Goal: Task Accomplishment & Management: Complete application form

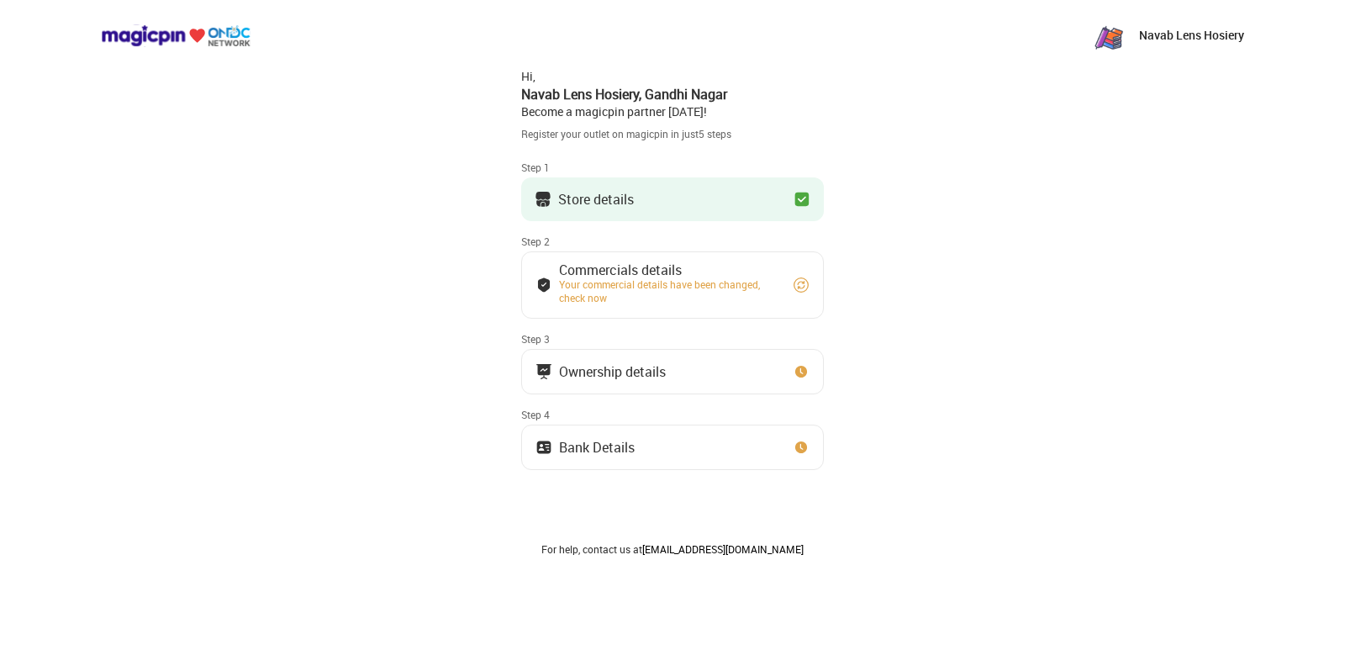
click at [522, 72] on div "Hi, Navab Lens Hosiery , Gandhi Nagar Become a magicpin partner [DATE]!" at bounding box center [672, 94] width 303 height 52
click at [540, 90] on div "Navab Lens Hosiery , Gandhi Nagar" at bounding box center [672, 94] width 303 height 18
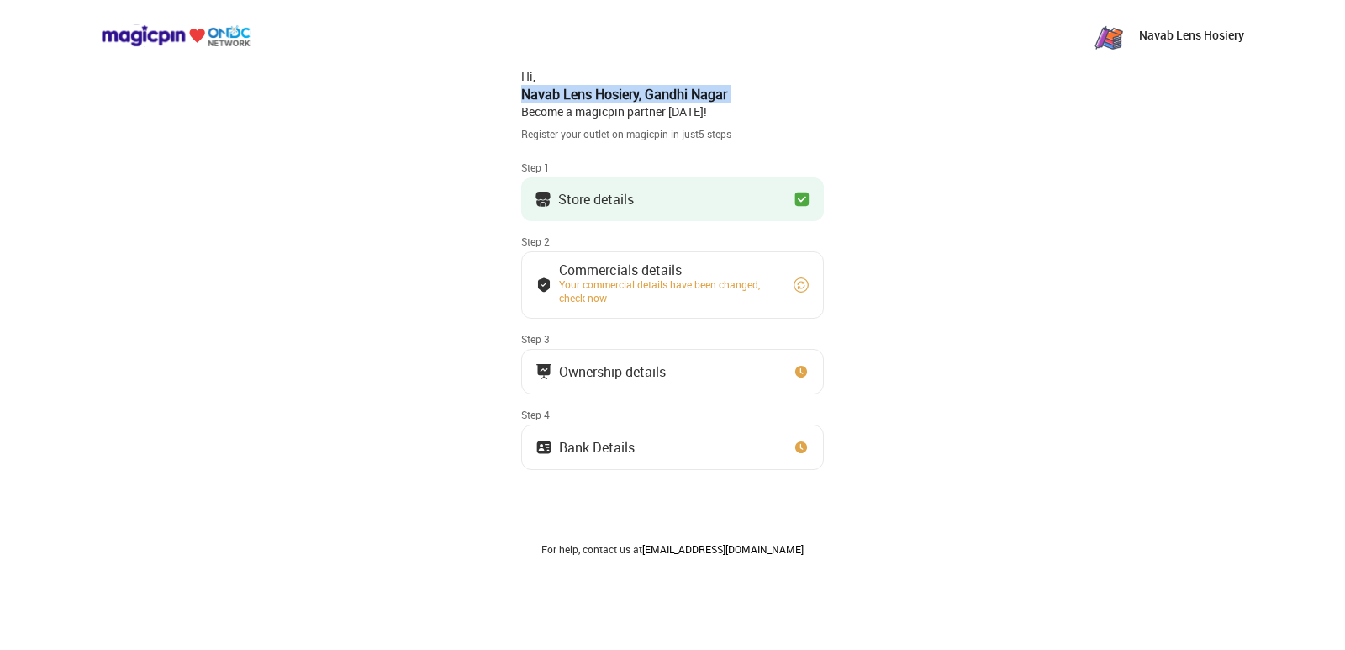
click at [540, 90] on div "Navab Lens Hosiery , Gandhi Nagar" at bounding box center [672, 94] width 303 height 18
click at [503, 115] on div "Navab Lens Hosiery Hi, Navab Lens Hosiery , Gandhi Nagar Become a magicpin part…" at bounding box center [672, 353] width 1345 height 707
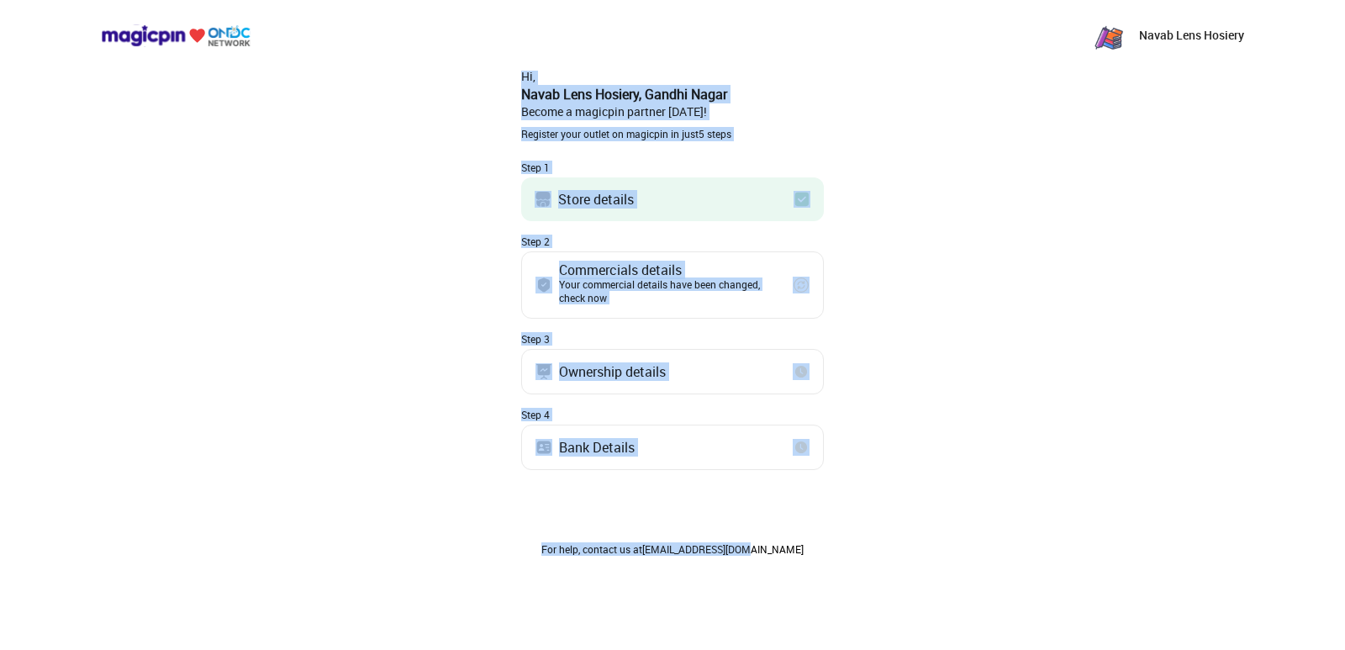
drag, startPoint x: 524, startPoint y: 74, endPoint x: 790, endPoint y: 573, distance: 565.4
click at [790, 573] on div "Hi, Navab Lens Hosiery , Gandhi Nagar Become a magicpin partner [DATE]! Registe…" at bounding box center [672, 320] width 303 height 522
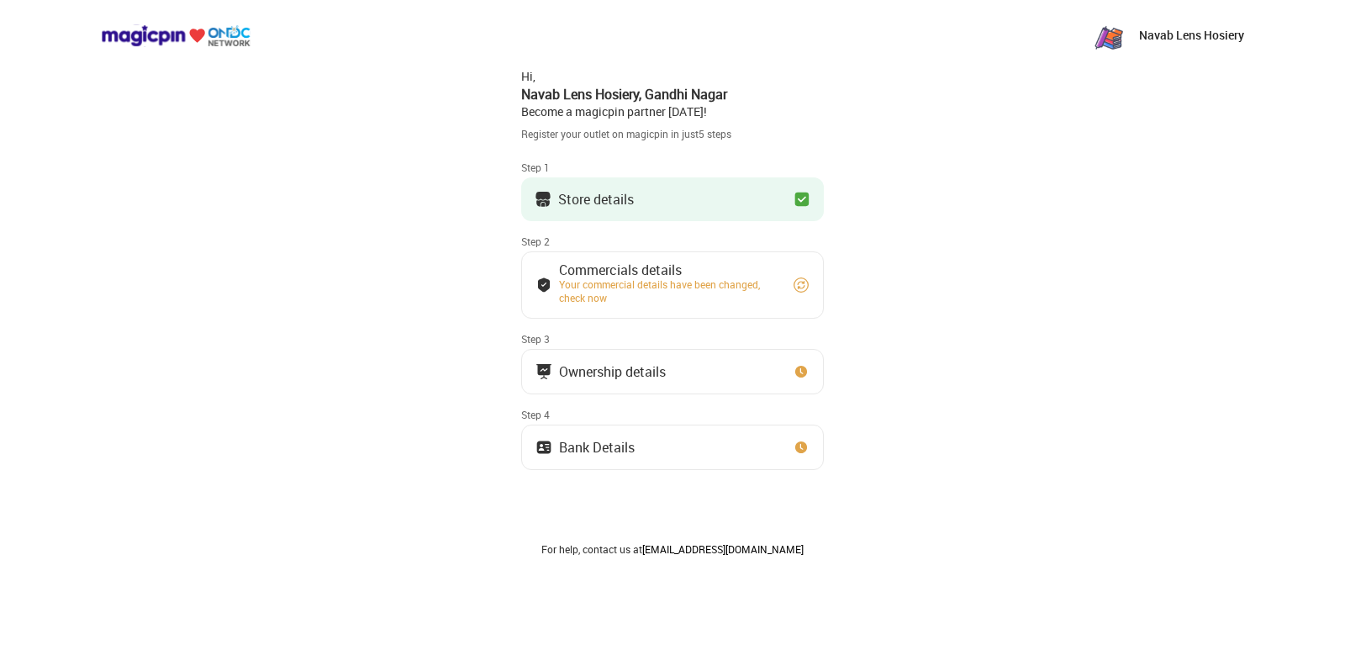
click at [379, 534] on div "Navab Lens Hosiery Hi, Navab Lens Hosiery , Gandhi Nagar Become a magicpin part…" at bounding box center [672, 353] width 1345 height 707
click at [744, 206] on button "Store details" at bounding box center [672, 199] width 303 height 44
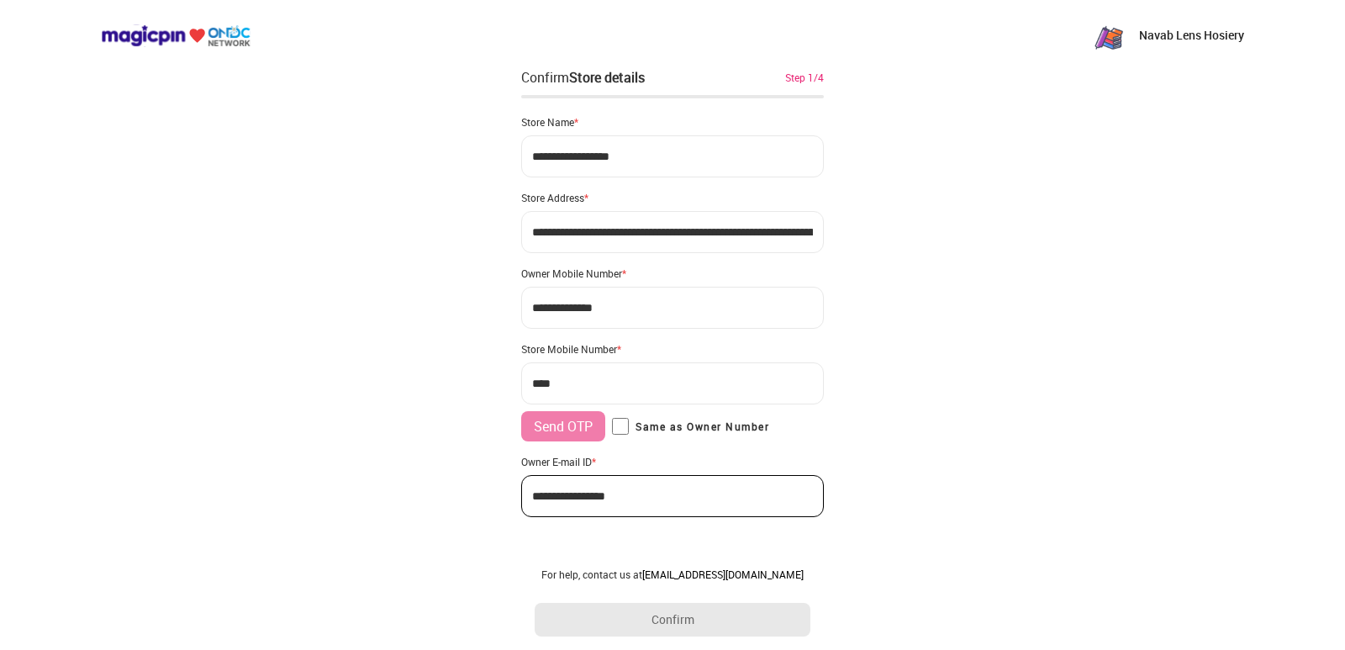
type input "**********"
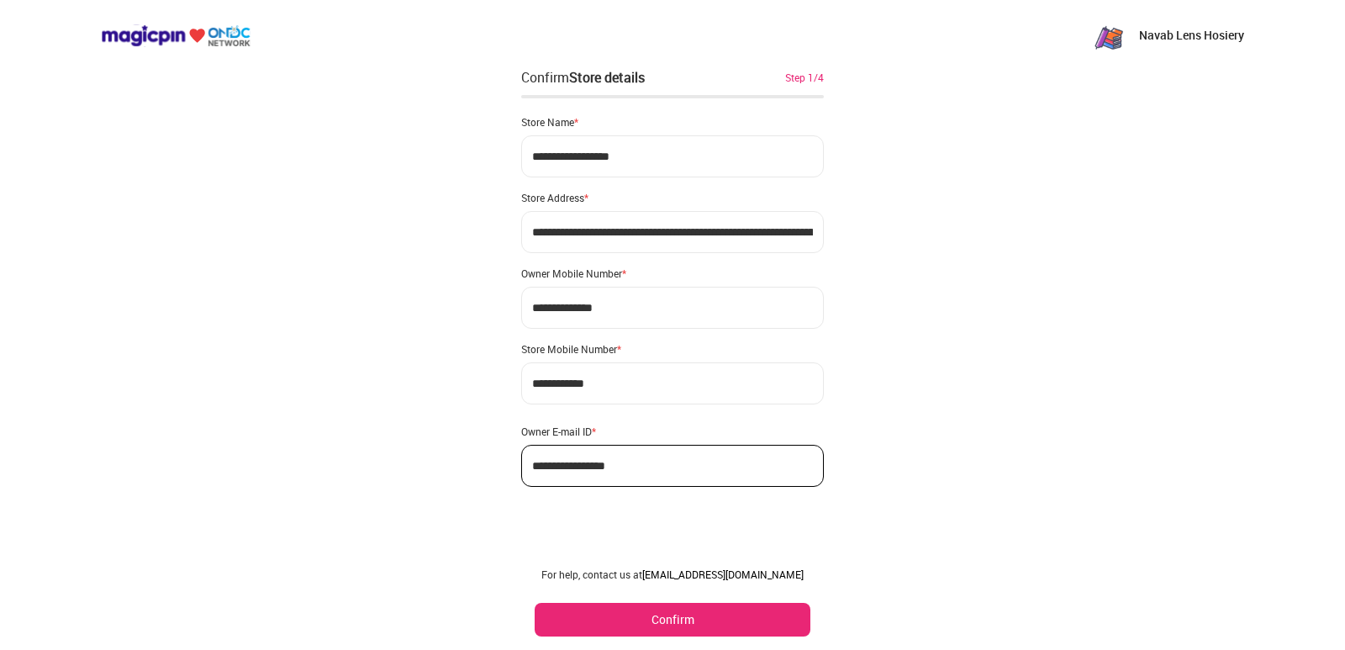
click at [548, 77] on div "Confirm Store details" at bounding box center [583, 77] width 124 height 20
click at [544, 123] on div "Store Name *" at bounding box center [672, 121] width 303 height 13
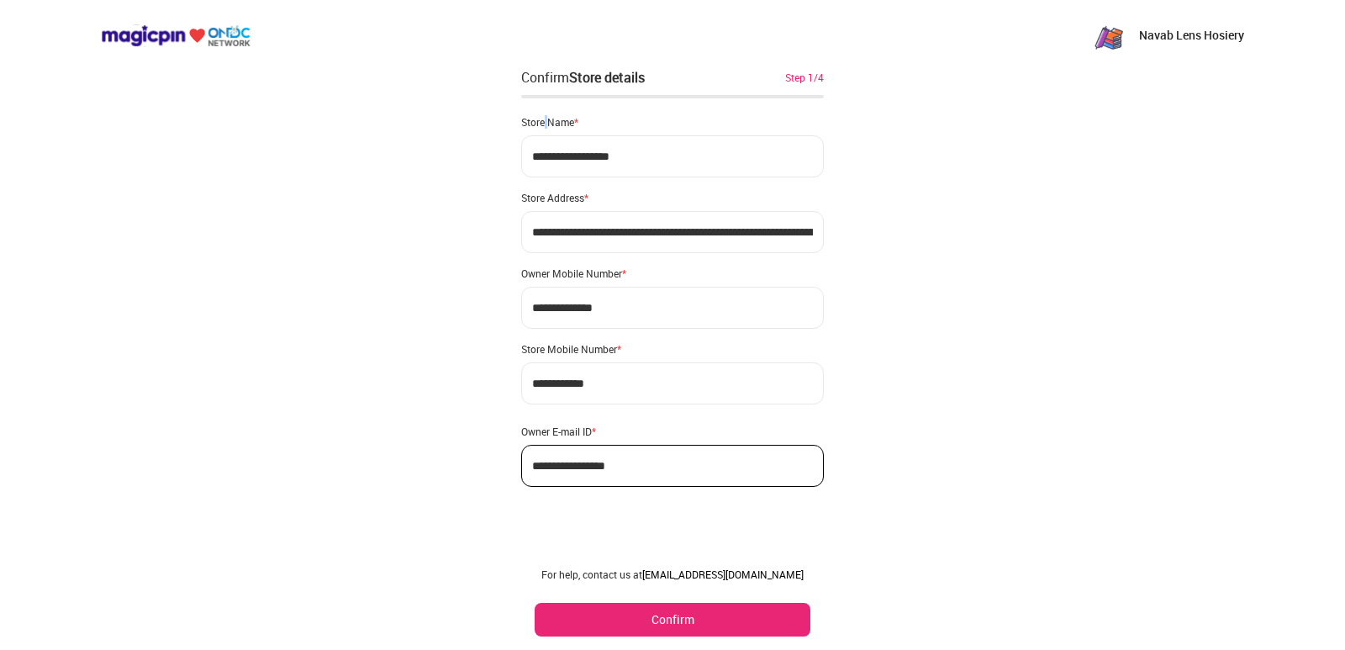
click at [544, 123] on div "Store Name *" at bounding box center [672, 121] width 303 height 13
click at [555, 202] on div "Store Address *" at bounding box center [672, 197] width 303 height 13
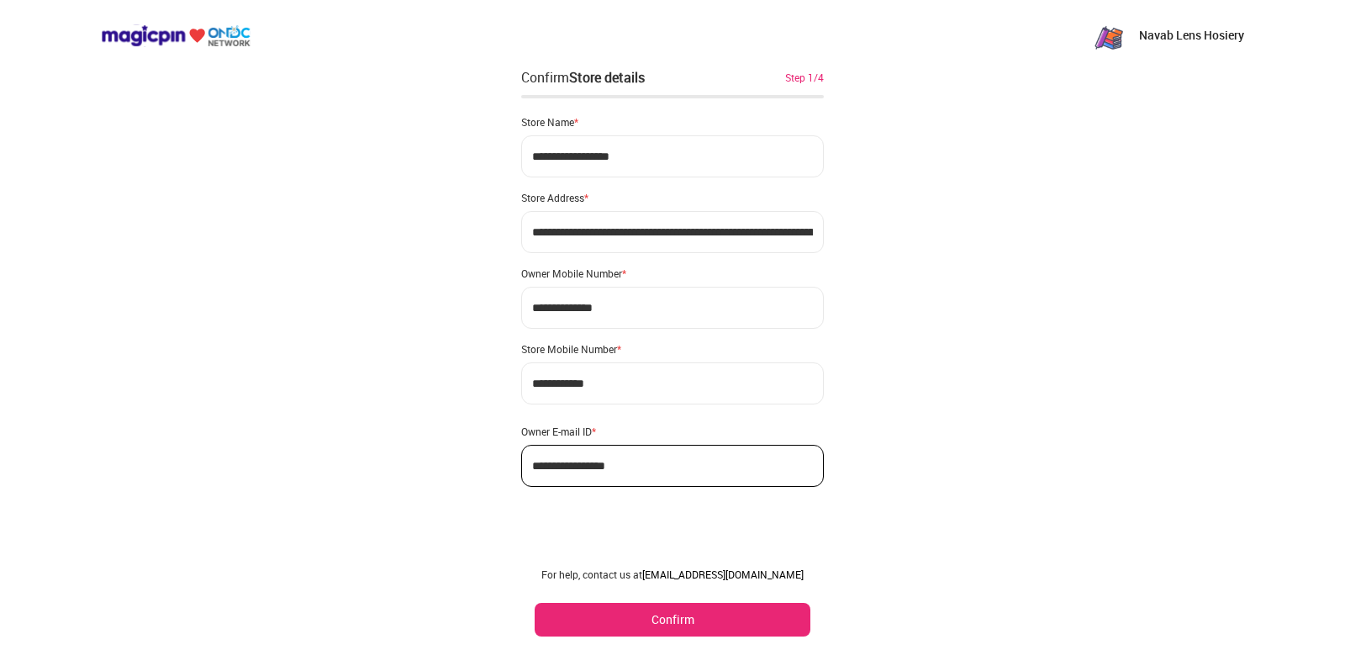
click at [584, 270] on div "Owner Mobile Number *" at bounding box center [672, 273] width 303 height 13
click at [582, 344] on div "Store Mobile Number *" at bounding box center [672, 348] width 303 height 13
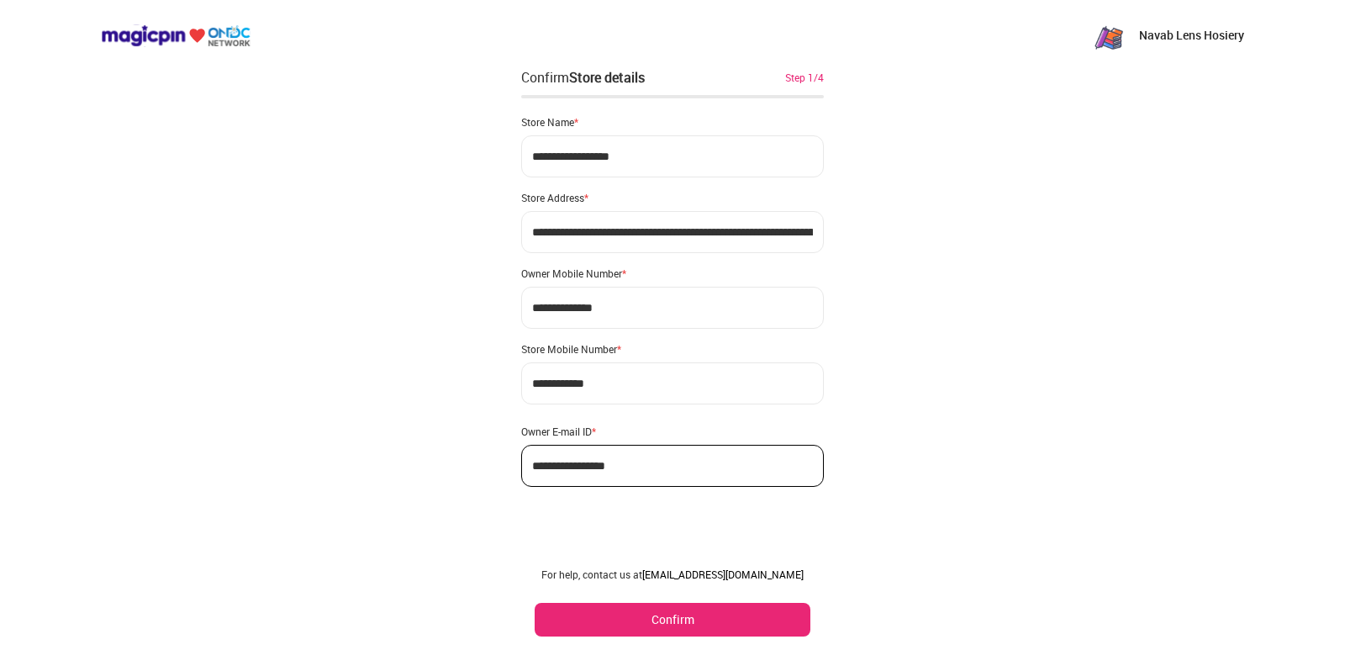
click at [582, 344] on div "Store Mobile Number *" at bounding box center [672, 348] width 303 height 13
click at [569, 428] on div "Owner E-mail ID *" at bounding box center [672, 431] width 303 height 13
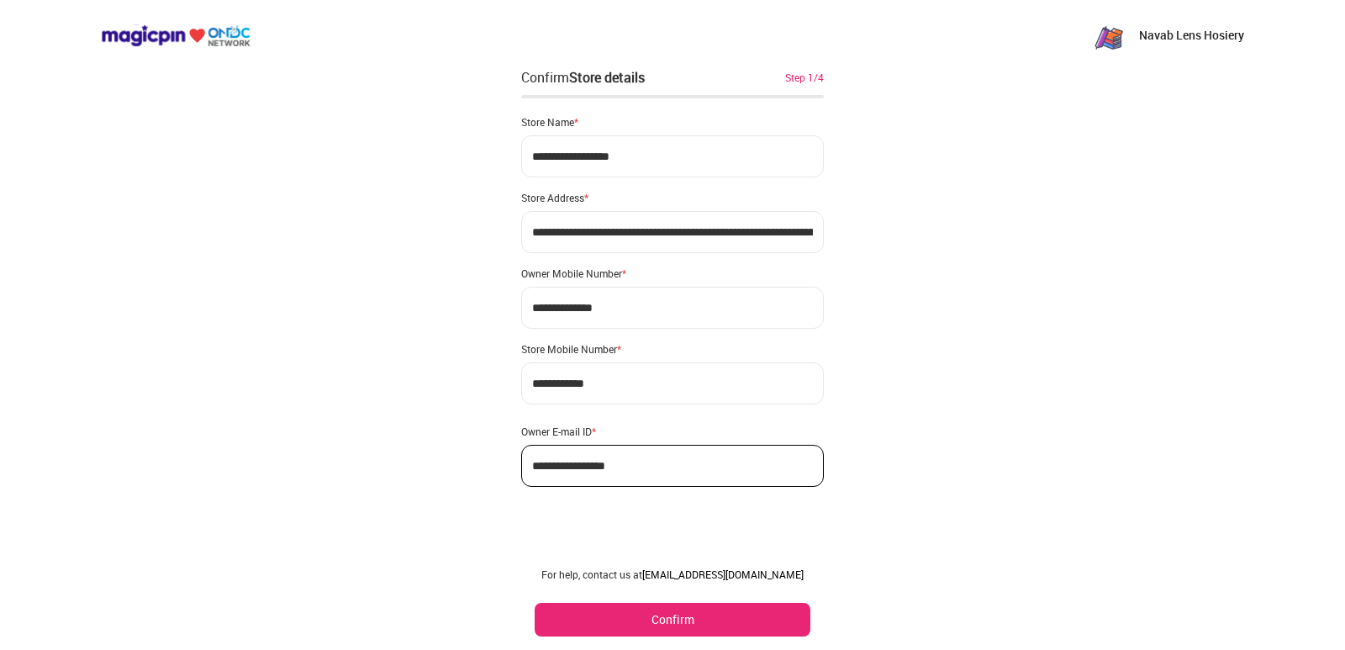
click at [569, 428] on div "Owner E-mail ID *" at bounding box center [672, 431] width 303 height 13
click at [479, 391] on div "**********" at bounding box center [672, 325] width 1345 height 650
click at [346, 418] on div "**********" at bounding box center [672, 325] width 1345 height 650
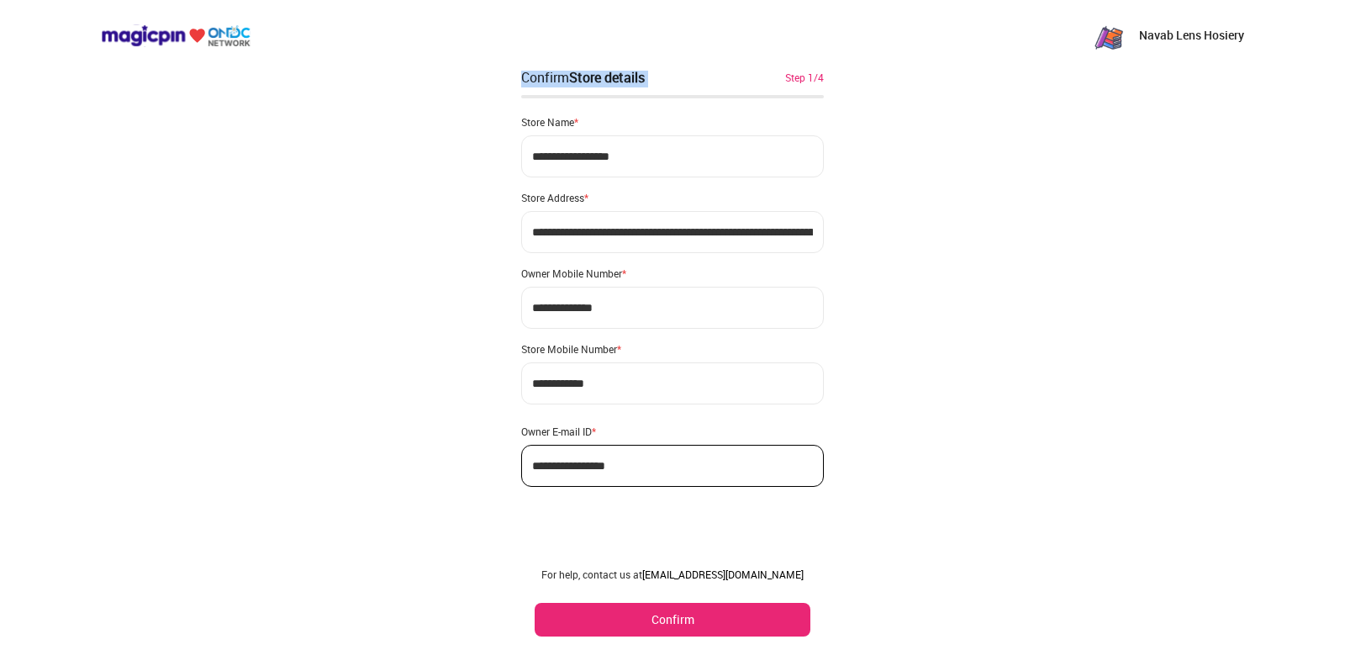
click at [346, 418] on div "**********" at bounding box center [672, 325] width 1345 height 650
click at [668, 607] on button "Confirm" at bounding box center [673, 620] width 276 height 34
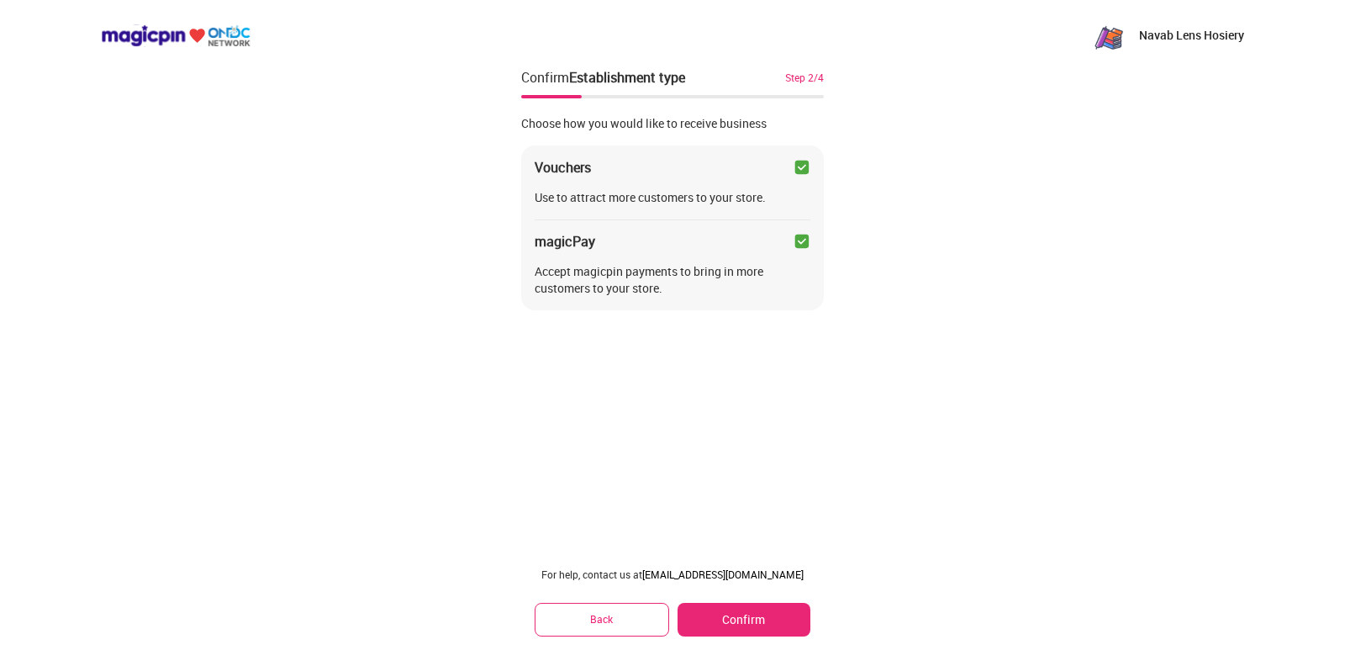
click at [682, 119] on div "Choose how you would like to receive business" at bounding box center [672, 123] width 303 height 17
click at [461, 430] on div "Navab Lens Hosiery Confirm Establishment type Step 2/4 Choose how you would lik…" at bounding box center [672, 325] width 1345 height 650
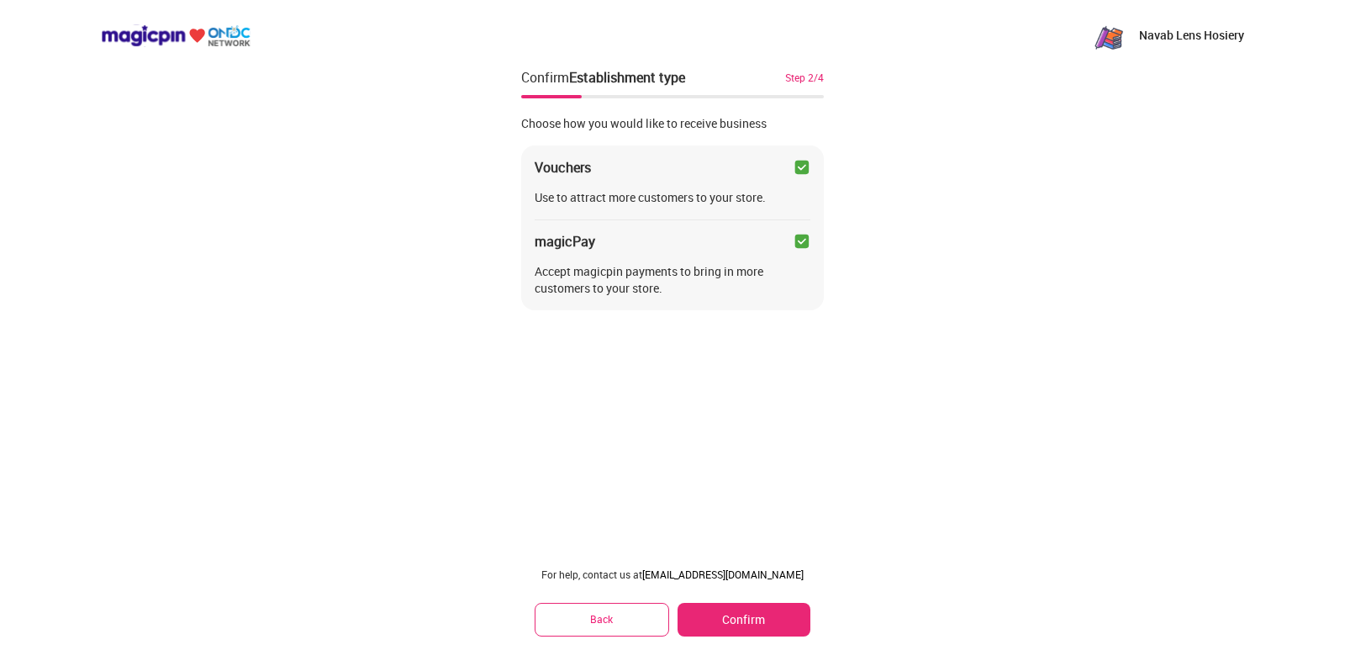
click at [461, 430] on div "Navab Lens Hosiery Confirm Establishment type Step 2/4 Choose how you would lik…" at bounding box center [672, 325] width 1345 height 650
click at [701, 604] on button "Confirm" at bounding box center [744, 620] width 133 height 34
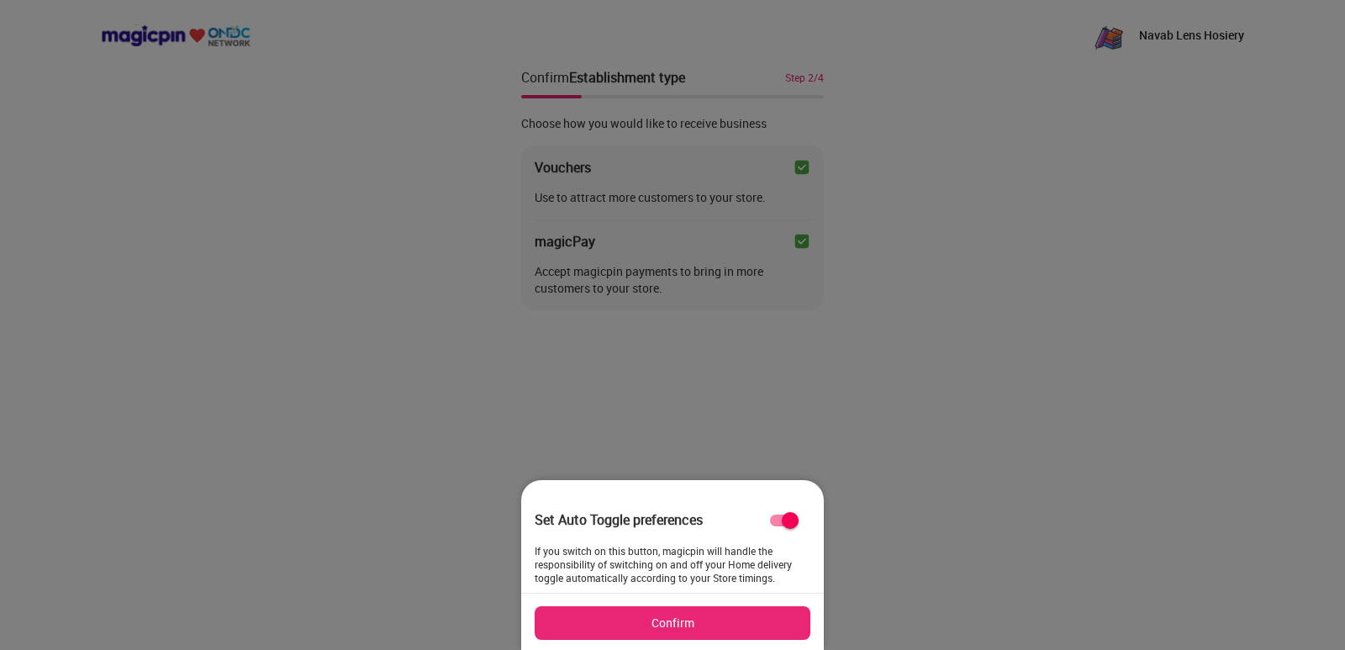
click at [673, 619] on button "Confirm" at bounding box center [673, 623] width 276 height 34
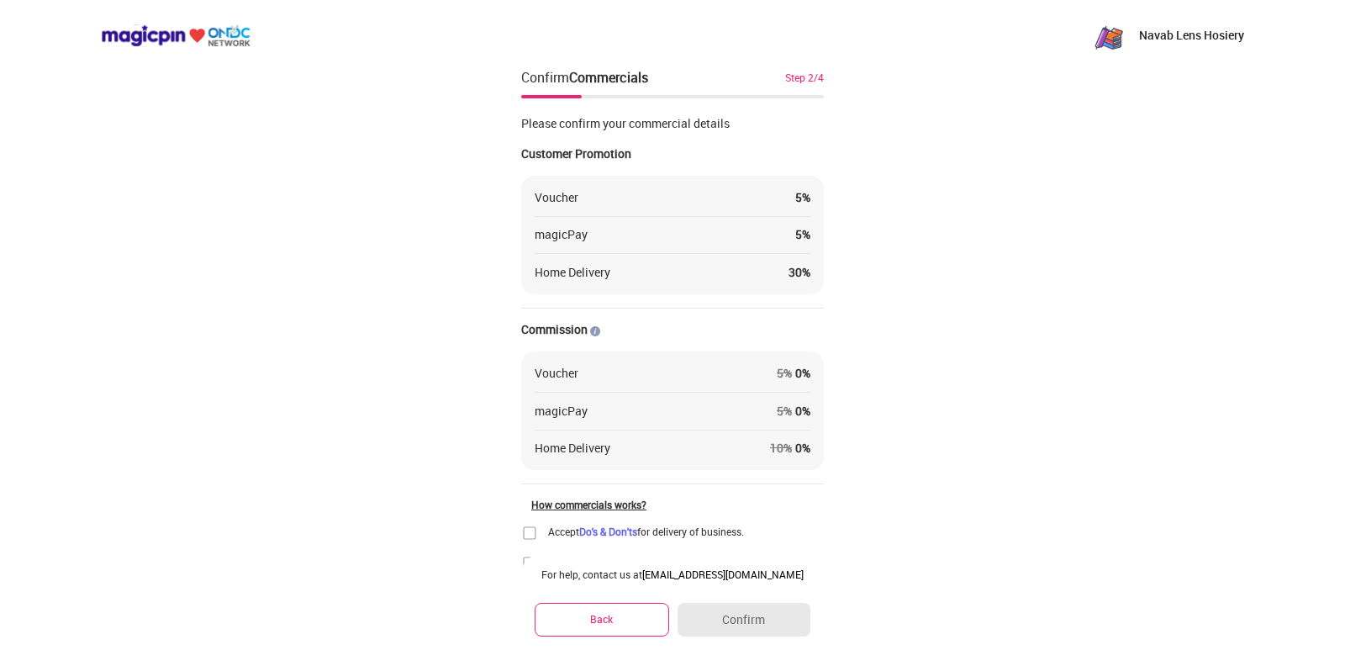
click at [944, 382] on div "Navab Lens Hosiery Confirm Commercials Step 2/4 Please confirm your commercial …" at bounding box center [672, 366] width 1345 height 733
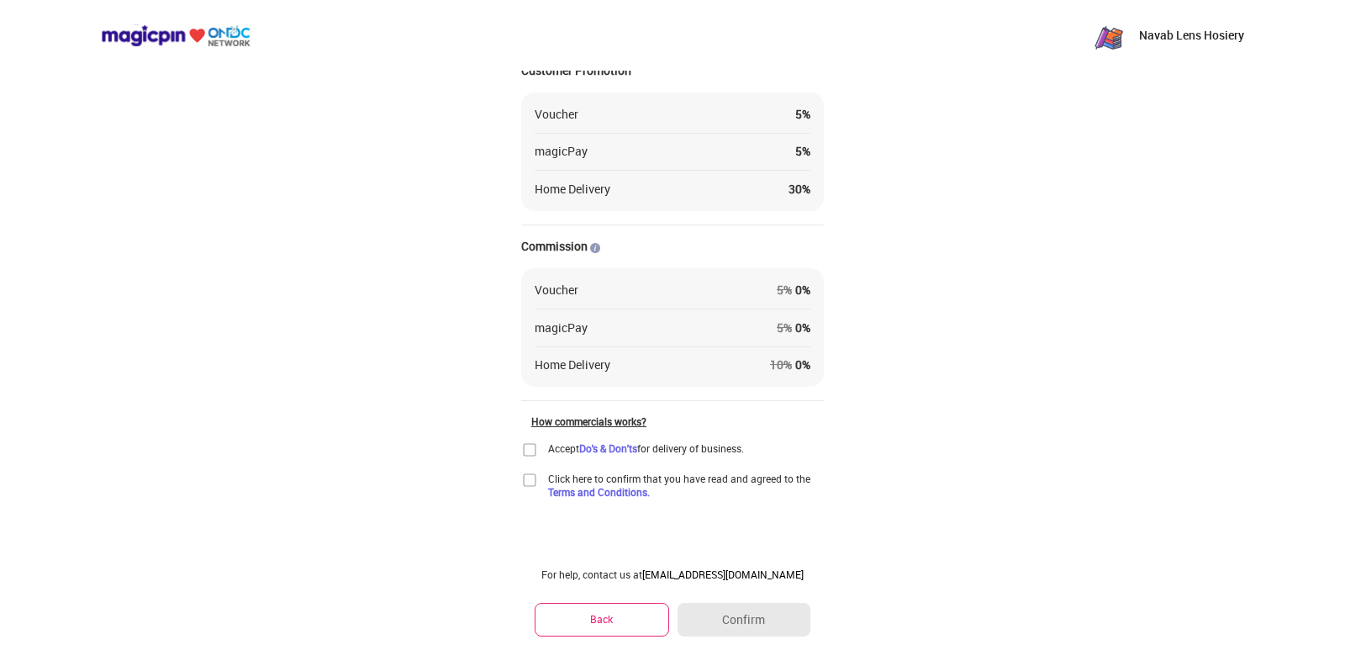
click at [529, 451] on img at bounding box center [529, 449] width 17 height 17
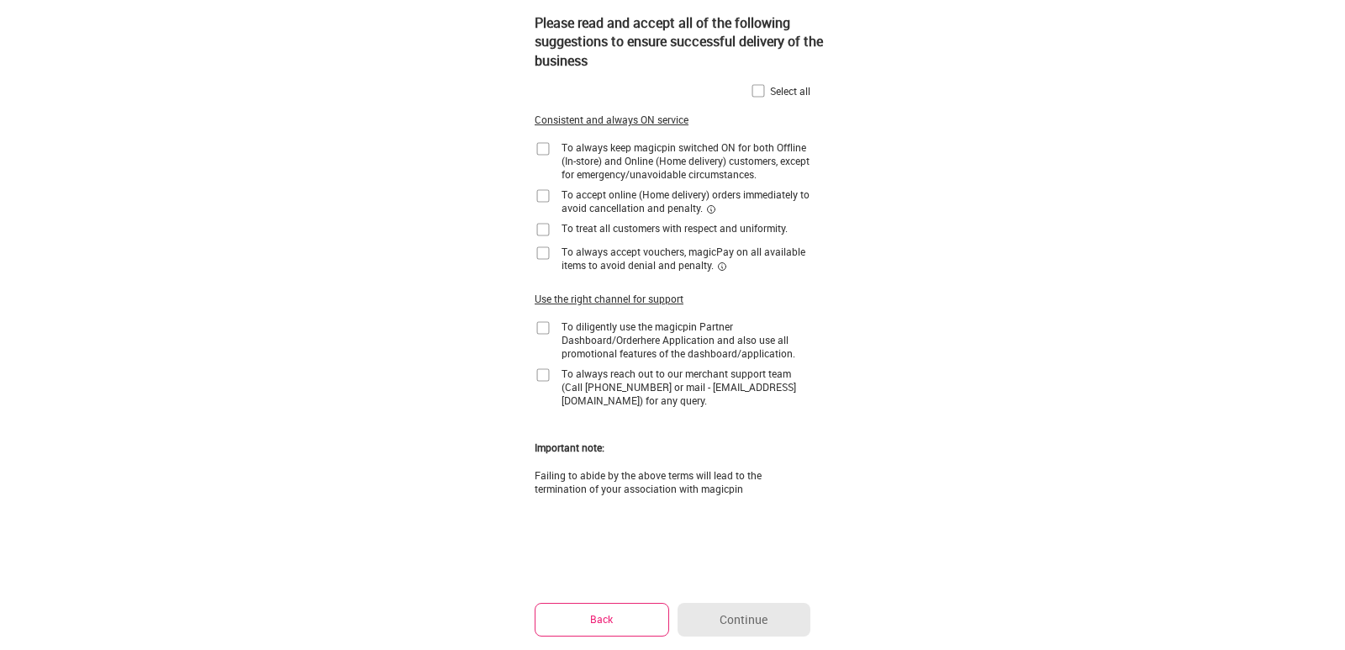
scroll to position [25, 0]
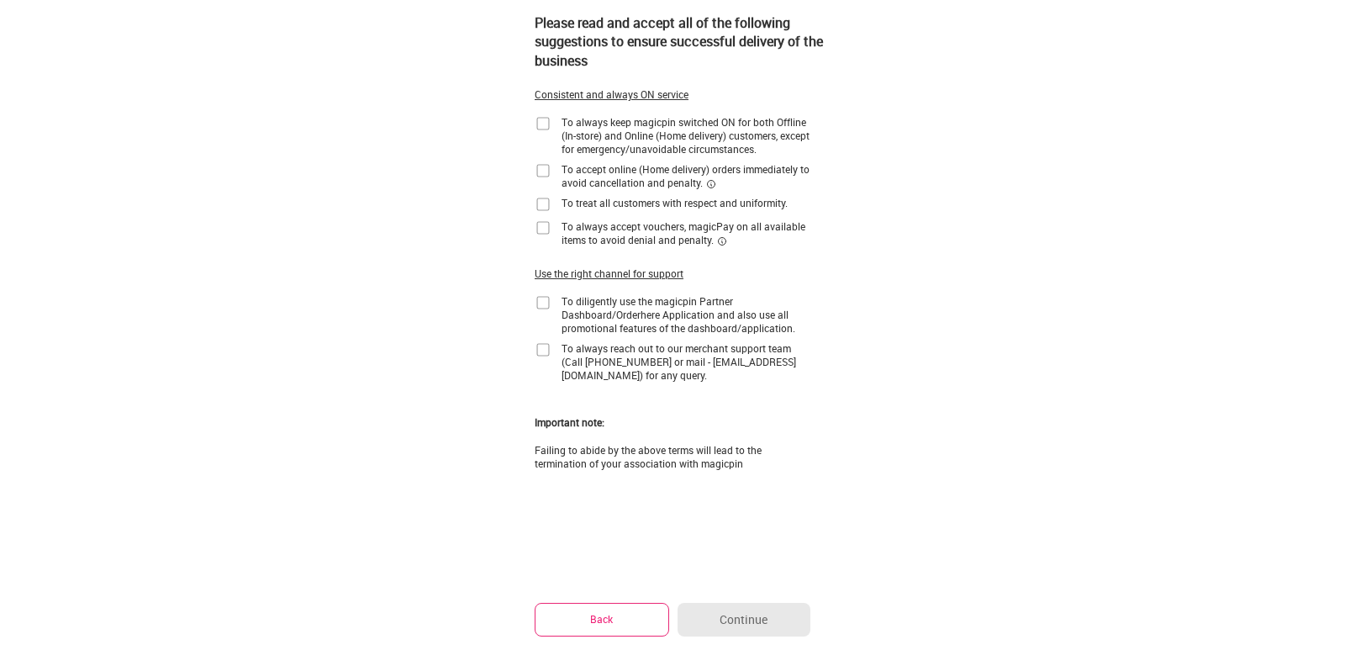
click at [603, 612] on button "Back" at bounding box center [602, 619] width 135 height 33
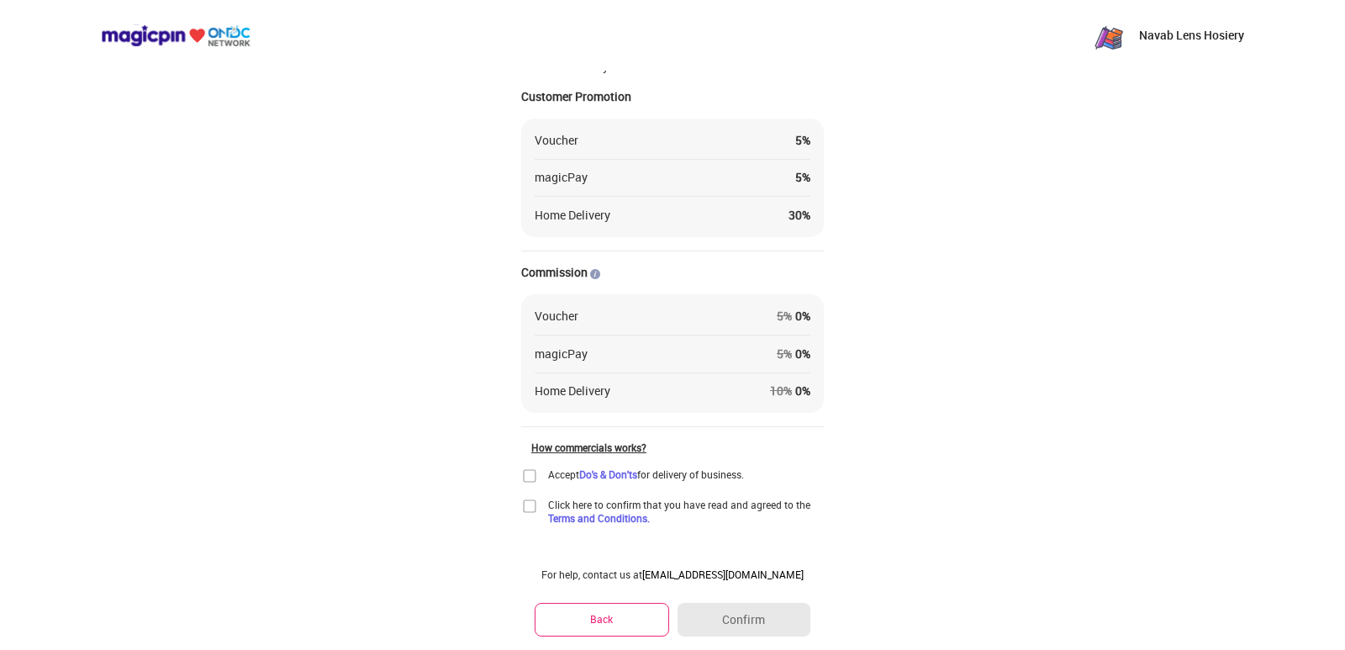
scroll to position [83, 0]
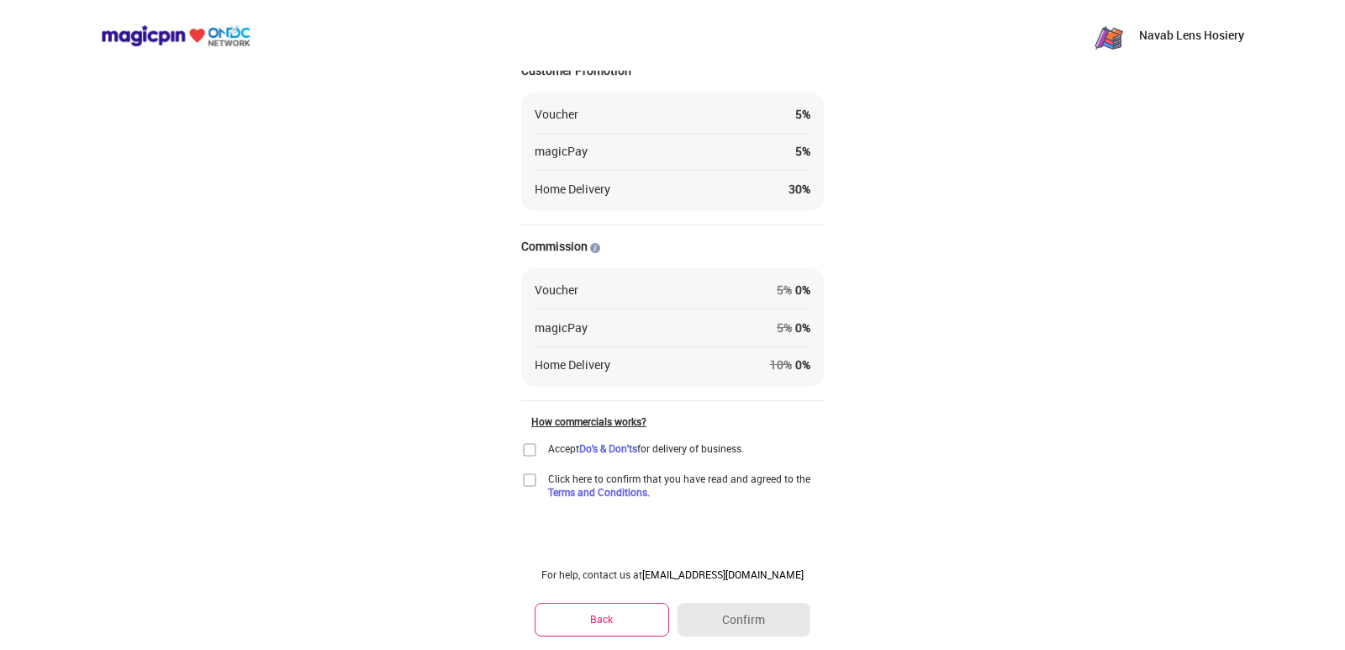
click at [534, 446] on img at bounding box center [529, 449] width 17 height 17
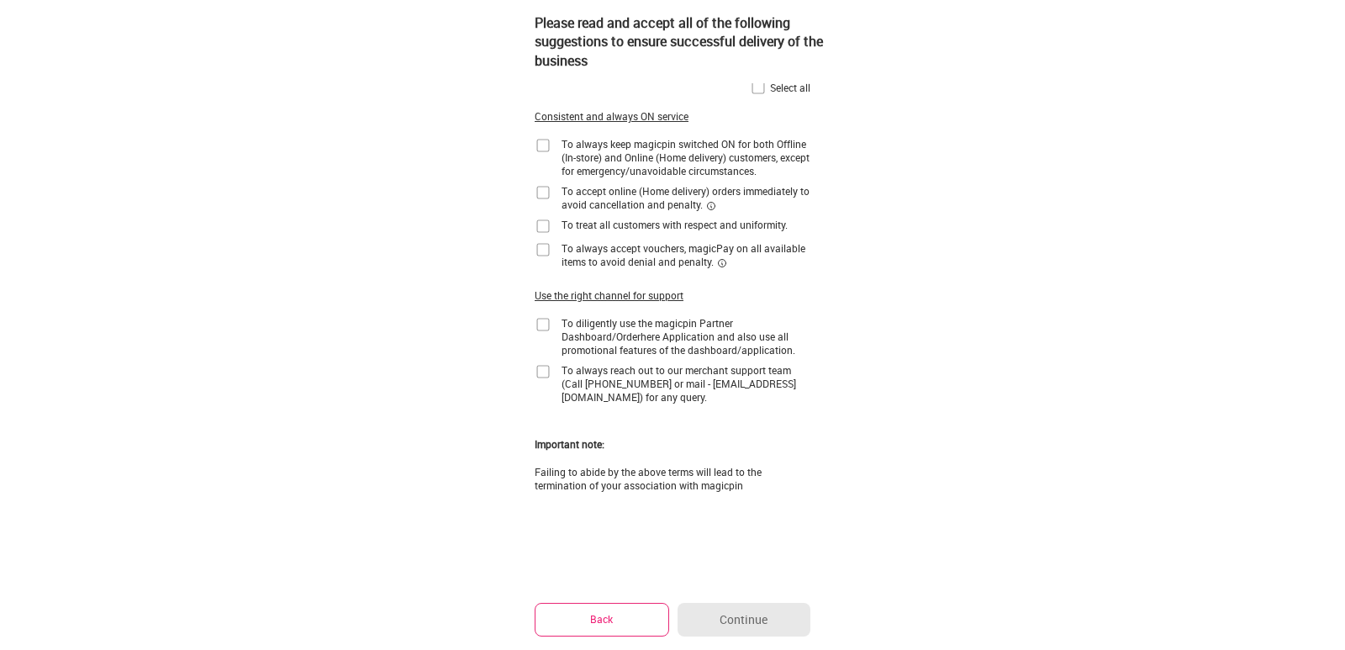
scroll to position [0, 0]
click at [757, 94] on img at bounding box center [758, 90] width 17 height 17
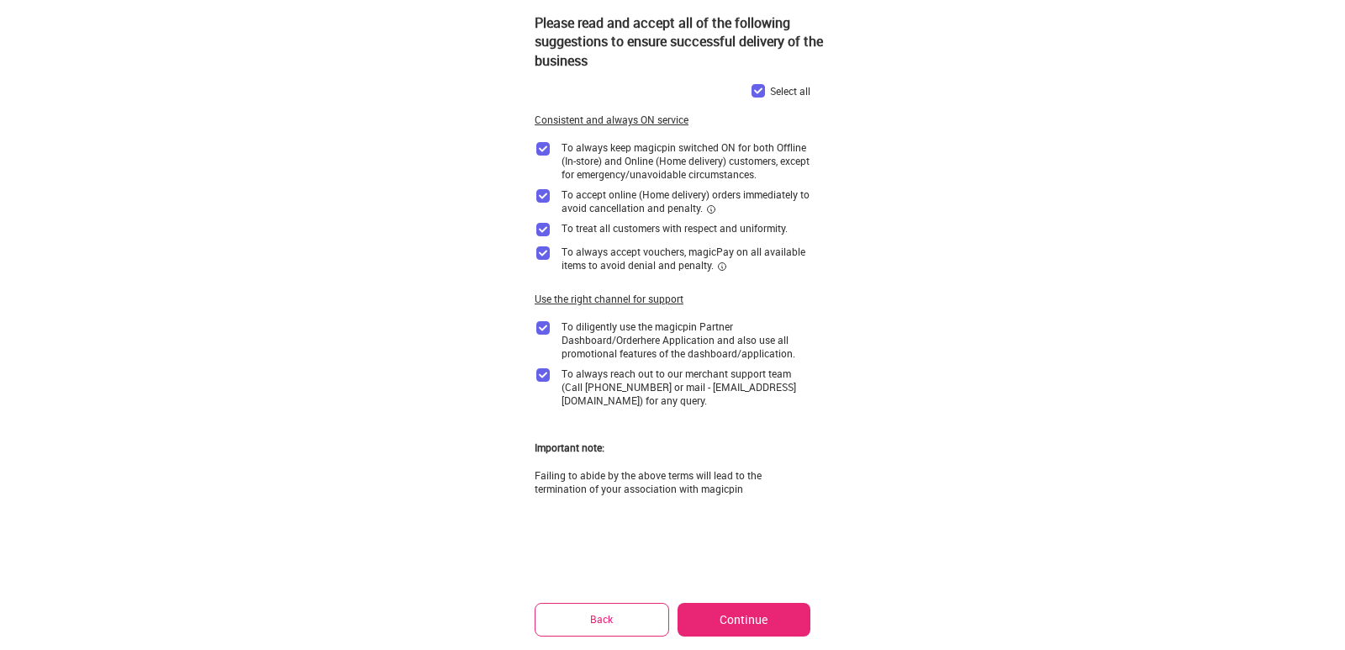
click at [734, 618] on button "Continue" at bounding box center [744, 620] width 133 height 34
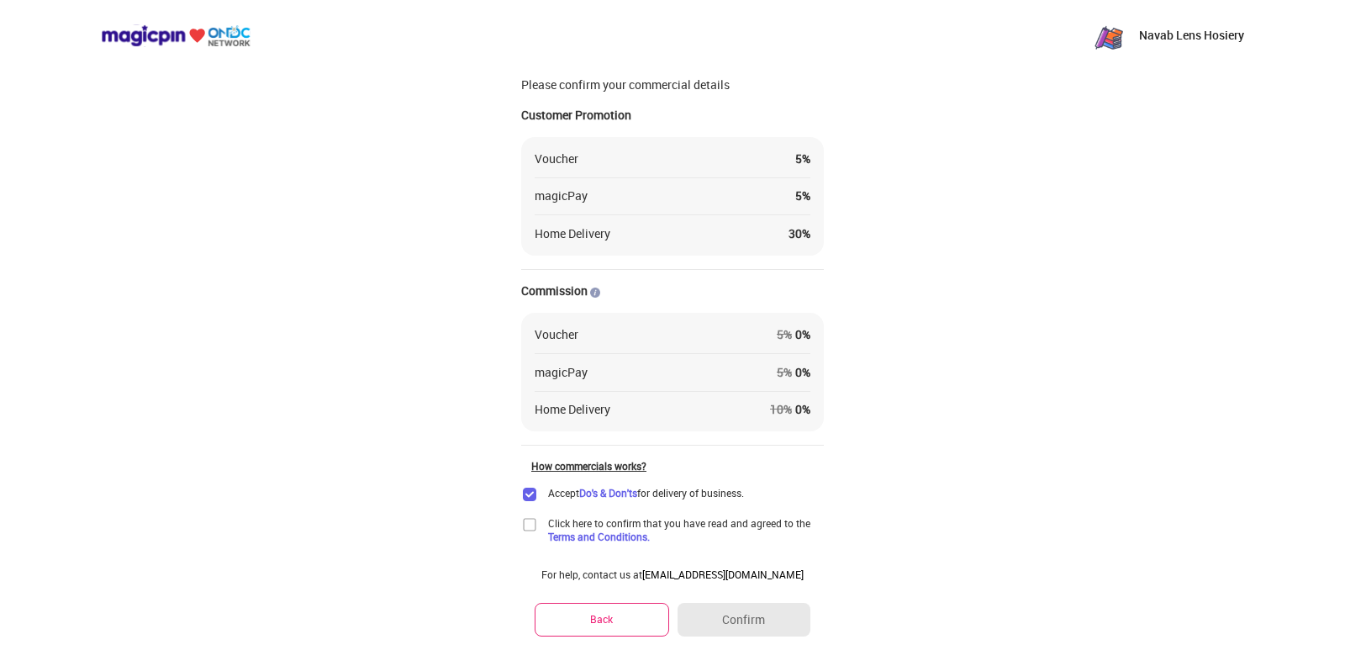
scroll to position [83, 0]
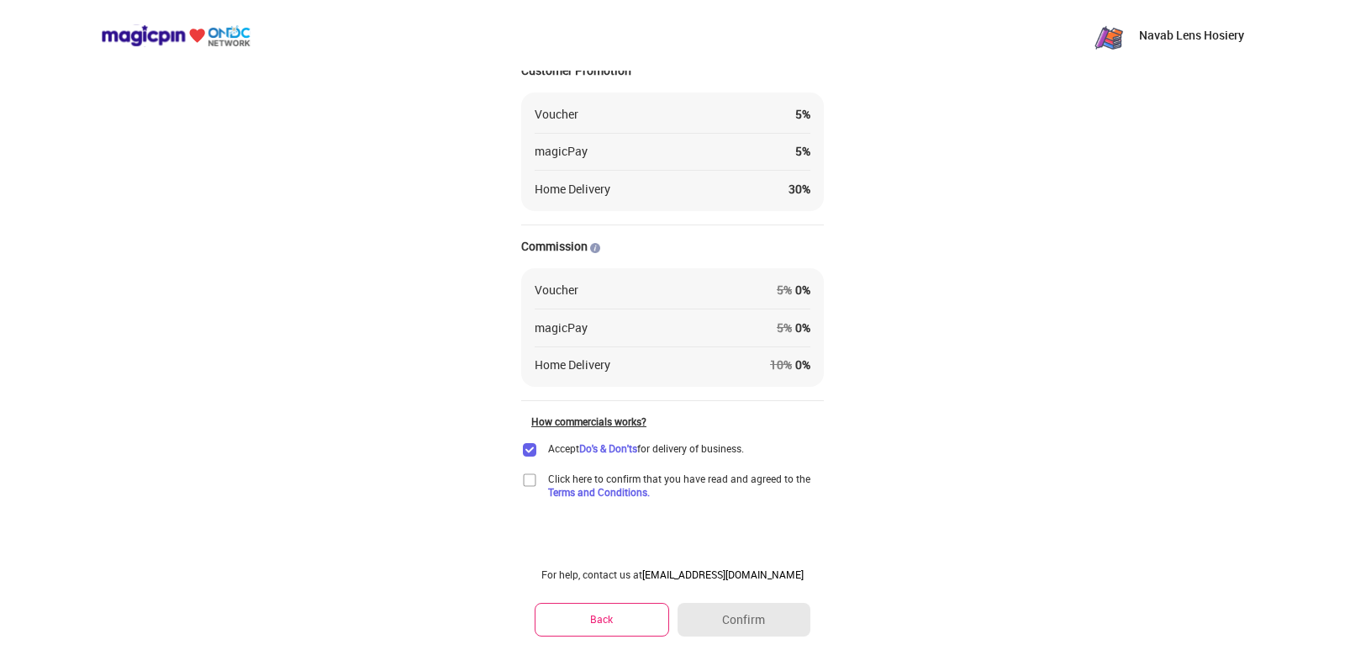
click at [527, 484] on img at bounding box center [529, 480] width 17 height 17
click at [763, 615] on button "Confirm" at bounding box center [744, 620] width 133 height 34
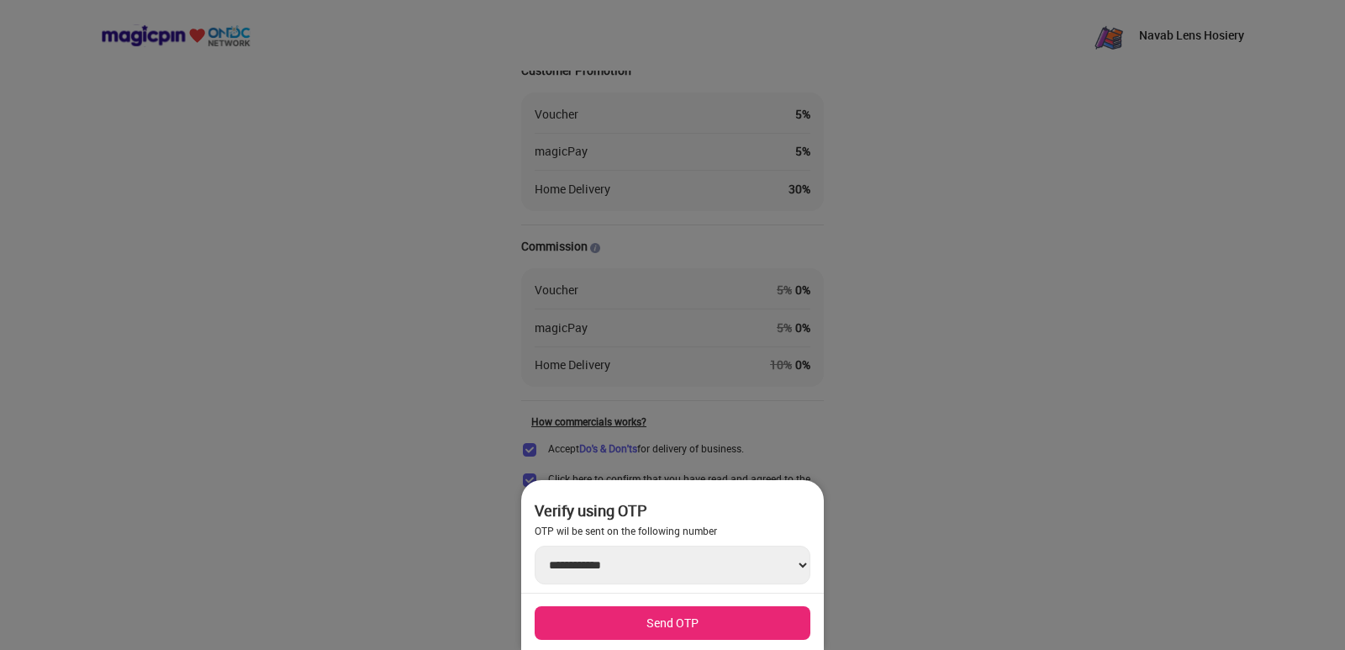
click at [797, 563] on select "**********" at bounding box center [673, 565] width 276 height 39
click at [894, 409] on div at bounding box center [672, 325] width 1345 height 650
